Goal: Register for event/course

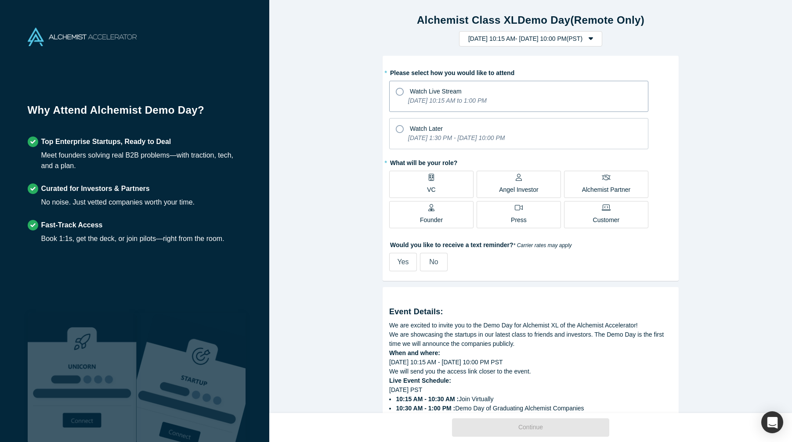
click at [400, 91] on icon at bounding box center [400, 92] width 8 height 8
click at [0, 0] on input "Watch Live Stream [DATE] 10:15 AM to 1:00 PM" at bounding box center [0, 0] width 0 height 0
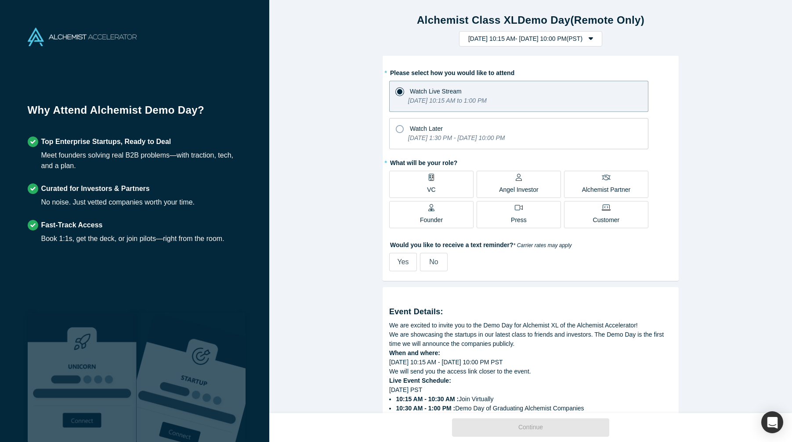
click at [587, 186] on p "Alchemist Partner" at bounding box center [606, 189] width 48 height 9
click at [0, 0] on input "Alchemist Partner" at bounding box center [0, 0] width 0 height 0
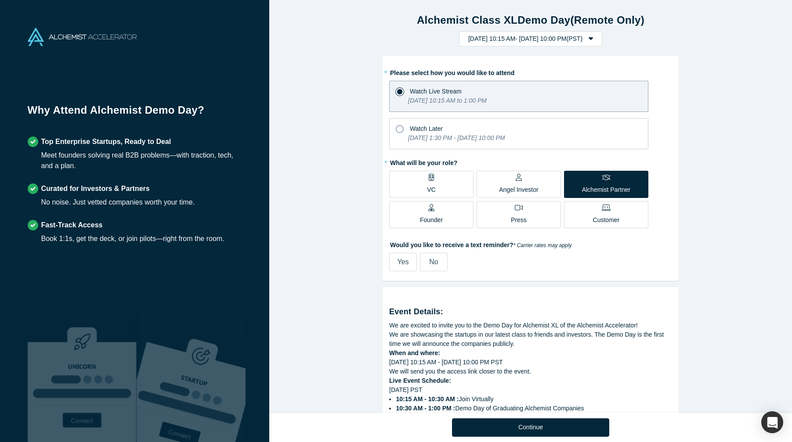
click at [438, 261] on label "No" at bounding box center [434, 262] width 28 height 18
click at [0, 0] on input "No" at bounding box center [0, 0] width 0 height 0
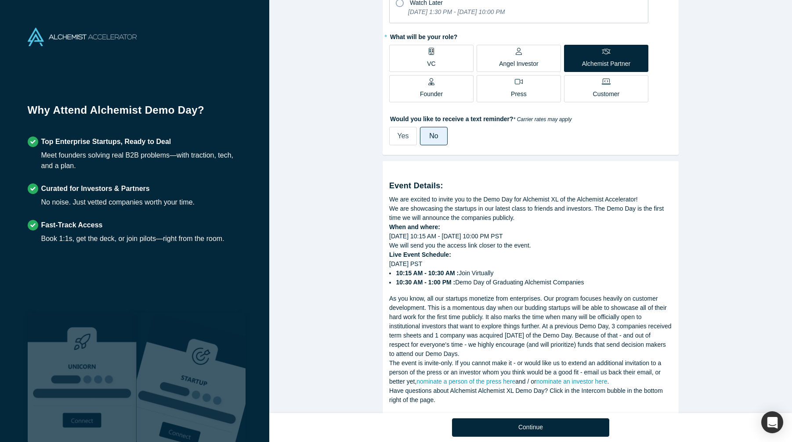
scroll to position [148, 0]
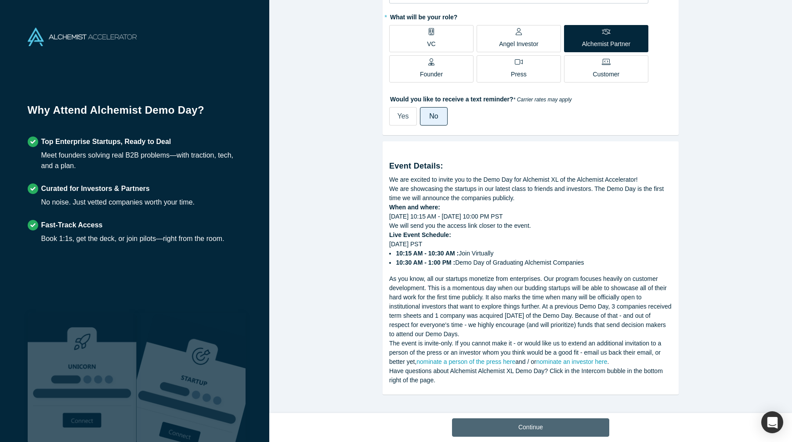
click at [513, 429] on button "Continue" at bounding box center [530, 428] width 157 height 18
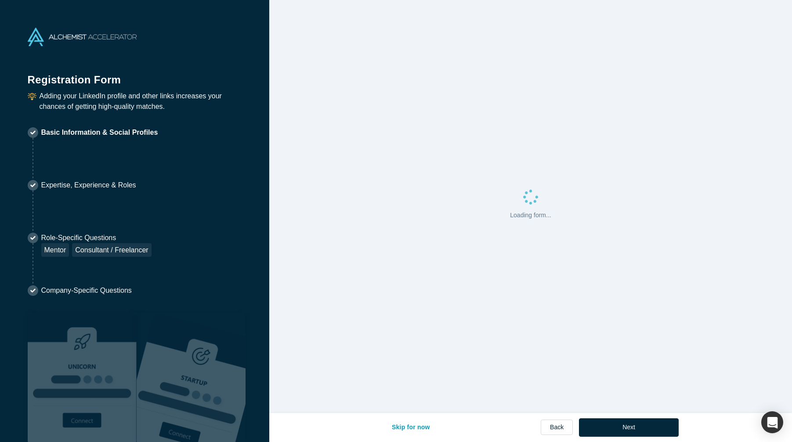
select select "US"
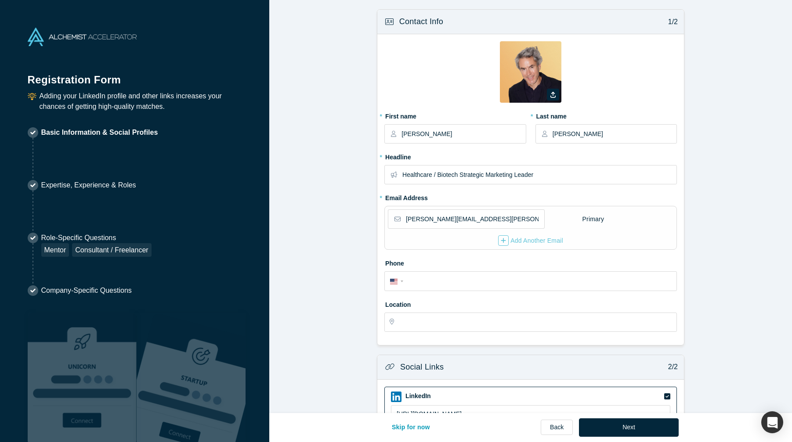
type input "[GEOGRAPHIC_DATA], [GEOGRAPHIC_DATA], [GEOGRAPHIC_DATA]"
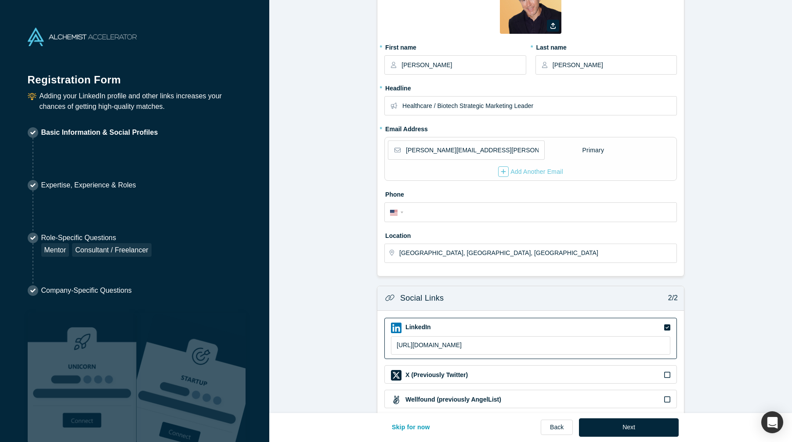
scroll to position [90, 0]
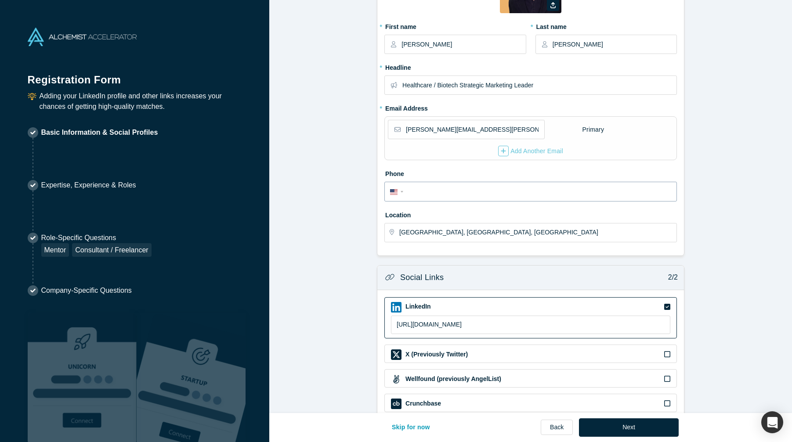
click at [430, 196] on input "tel" at bounding box center [538, 192] width 265 height 13
type input "[PHONE_NUMBER]"
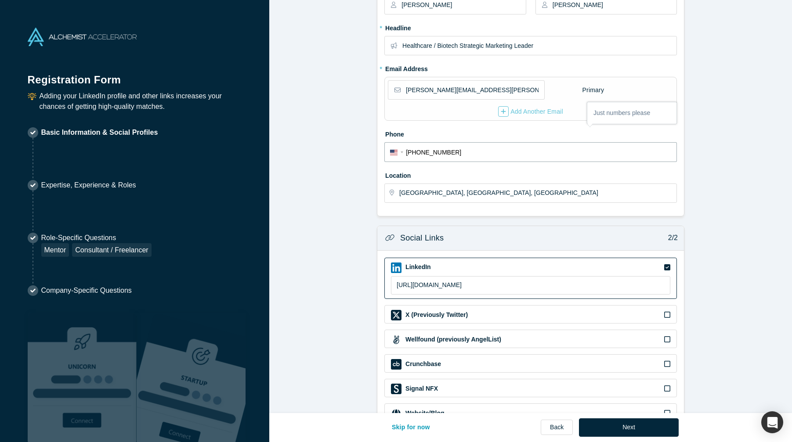
scroll to position [158, 0]
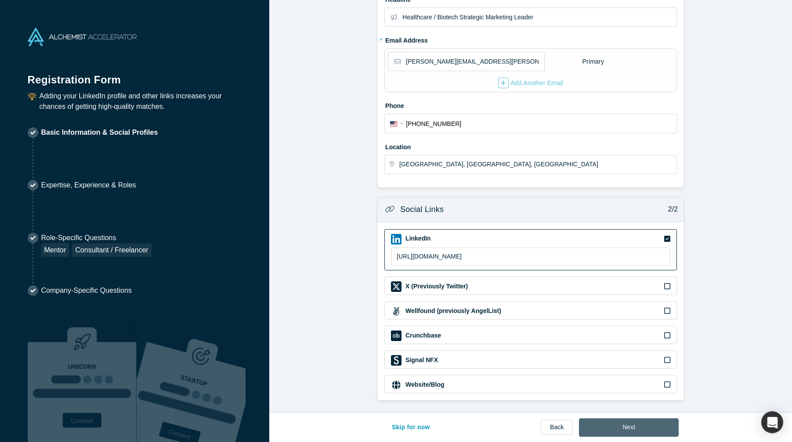
click at [626, 426] on button "Next" at bounding box center [629, 428] width 100 height 18
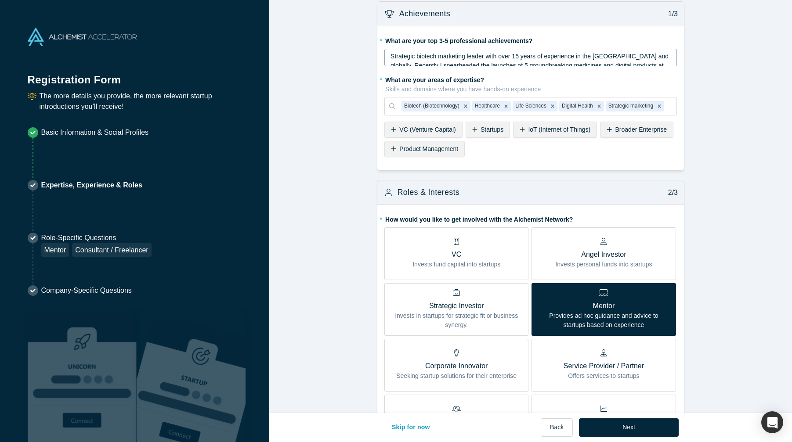
scroll to position [11, 0]
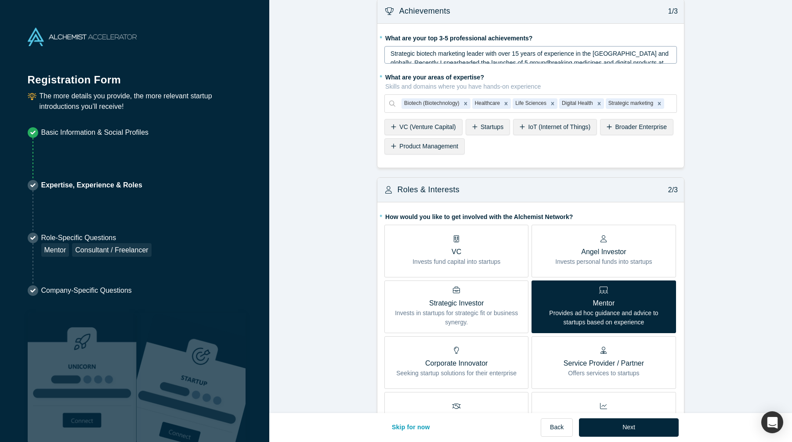
click at [463, 56] on span "Strategic biotech marketing leader with over 15 years of experience in the [GEO…" at bounding box center [530, 81] width 280 height 62
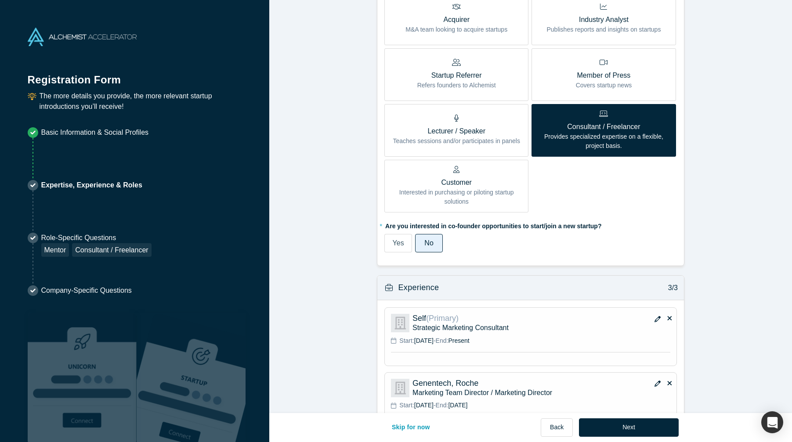
scroll to position [643, 0]
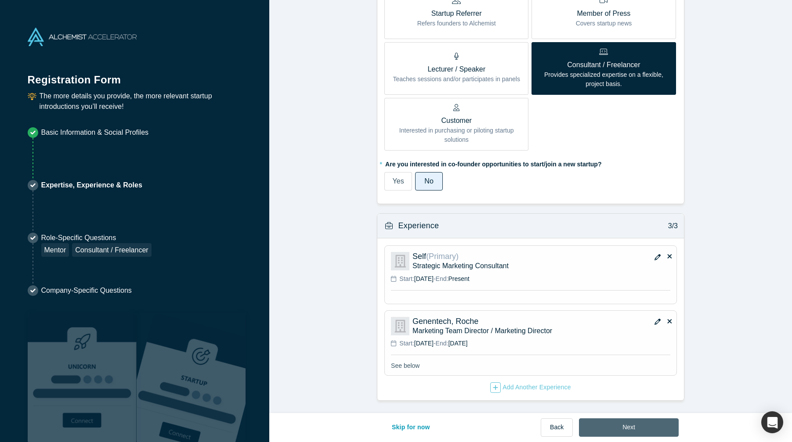
click at [648, 427] on button "Next" at bounding box center [629, 428] width 100 height 18
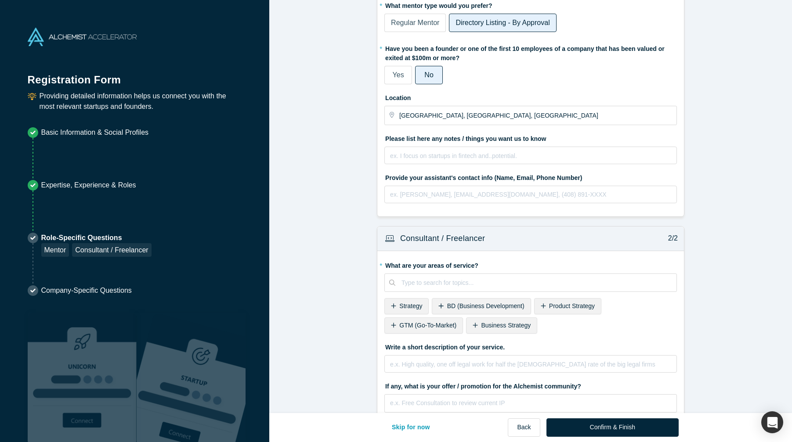
scroll to position [108, 0]
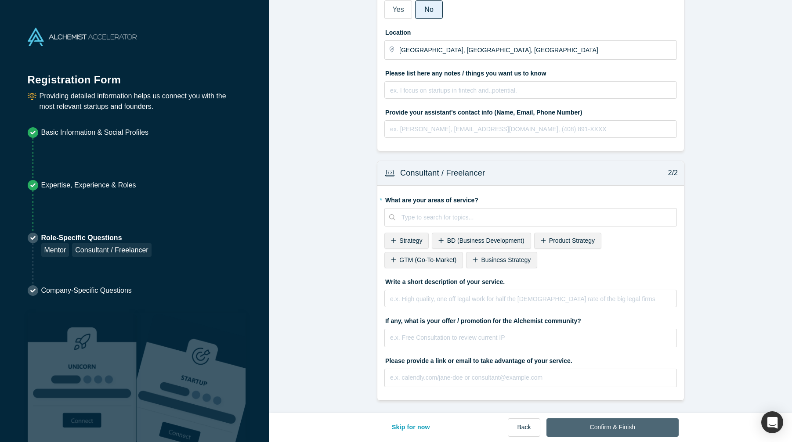
click at [605, 428] on button "Confirm & Finish" at bounding box center [612, 428] width 132 height 18
